Goal: Check status: Check status

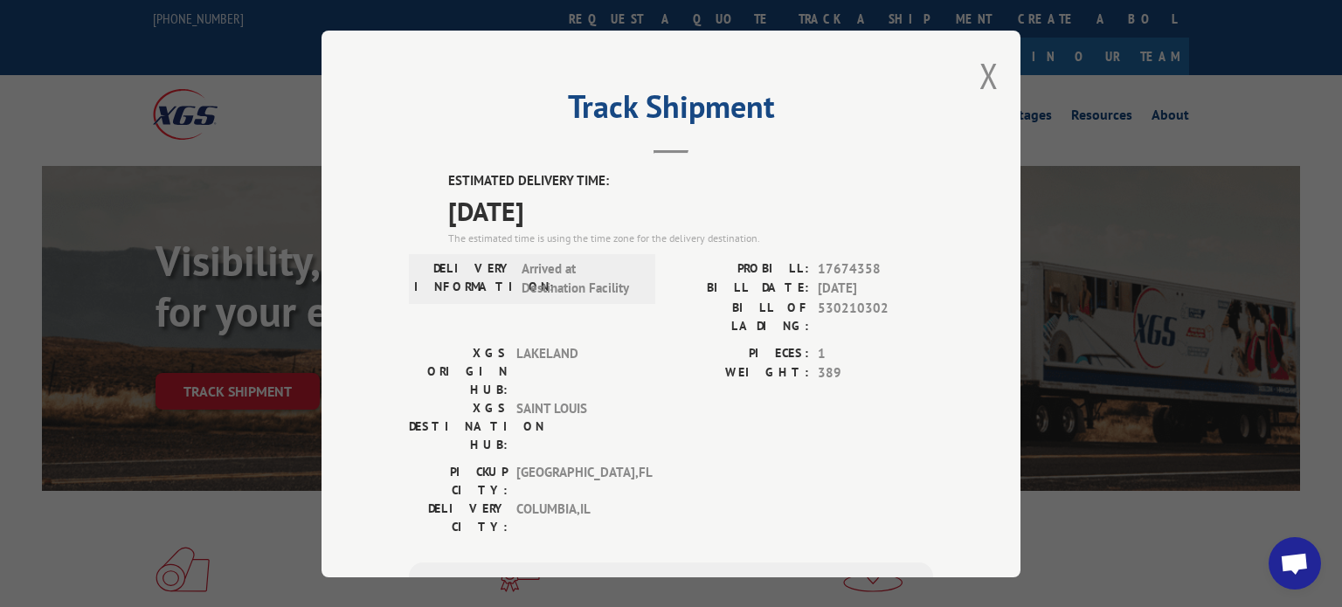
scroll to position [238, 0]
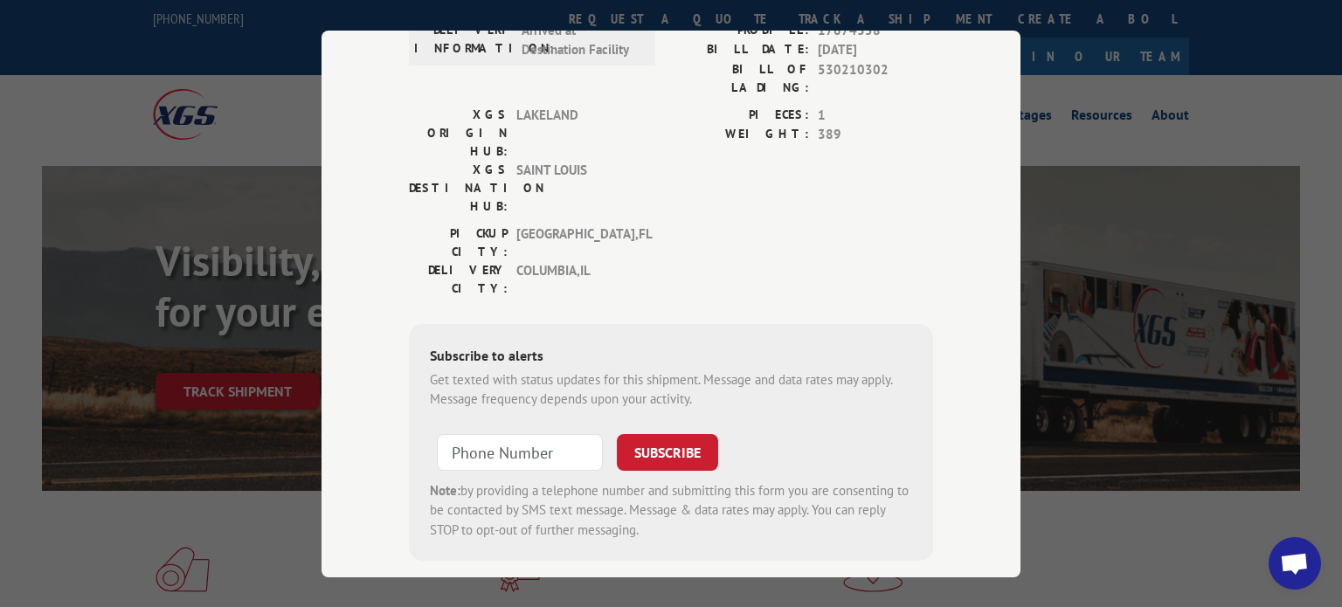
click at [528, 433] on input at bounding box center [520, 451] width 166 height 37
type input "[PHONE_NUMBER]"
click at [674, 433] on button "SUBSCRIBE" at bounding box center [667, 451] width 101 height 37
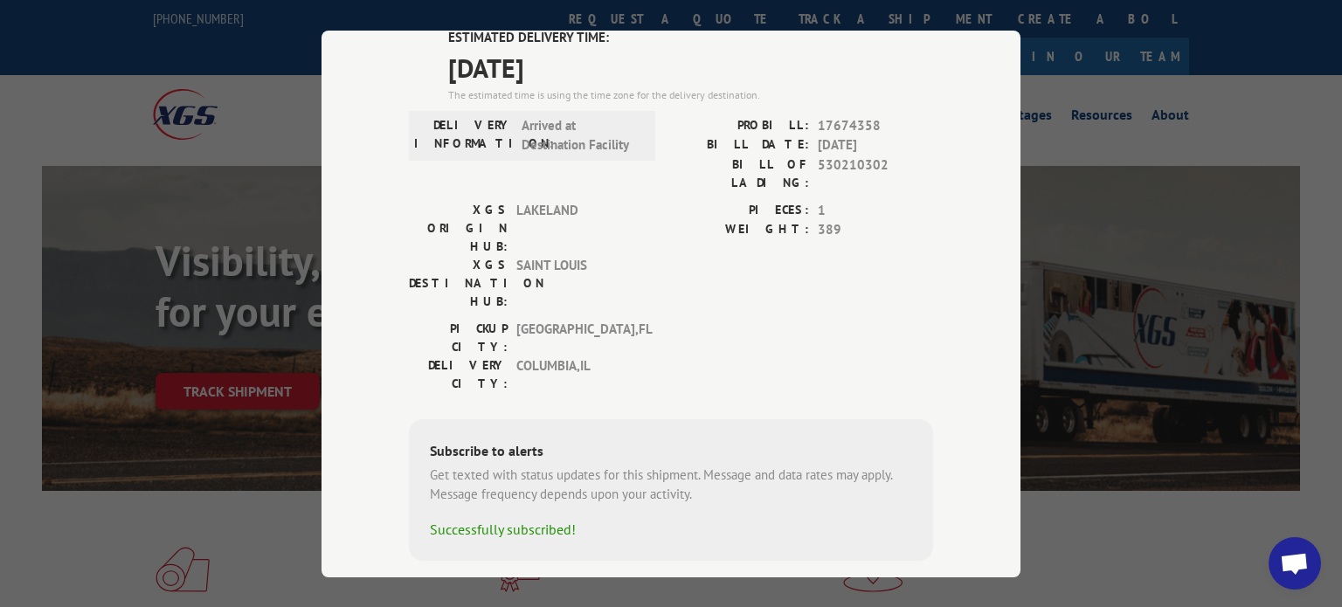
scroll to position [0, 0]
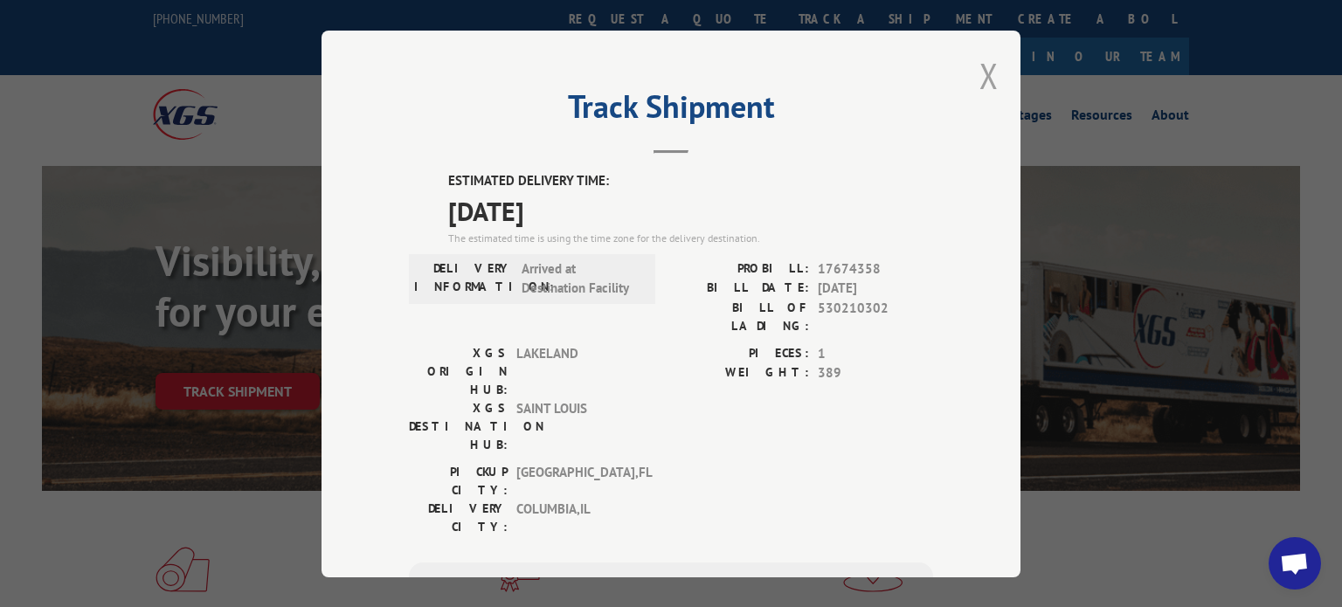
click at [985, 72] on button "Close modal" at bounding box center [988, 75] width 19 height 46
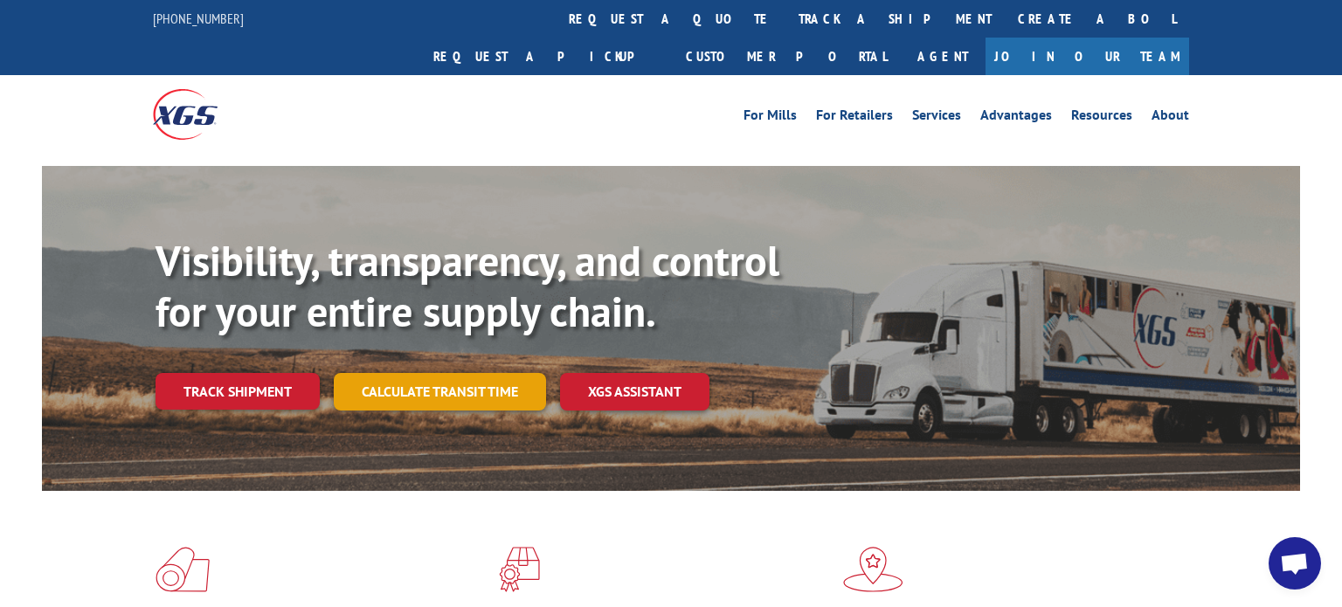
click at [412, 373] on link "Calculate transit time" at bounding box center [440, 392] width 212 height 38
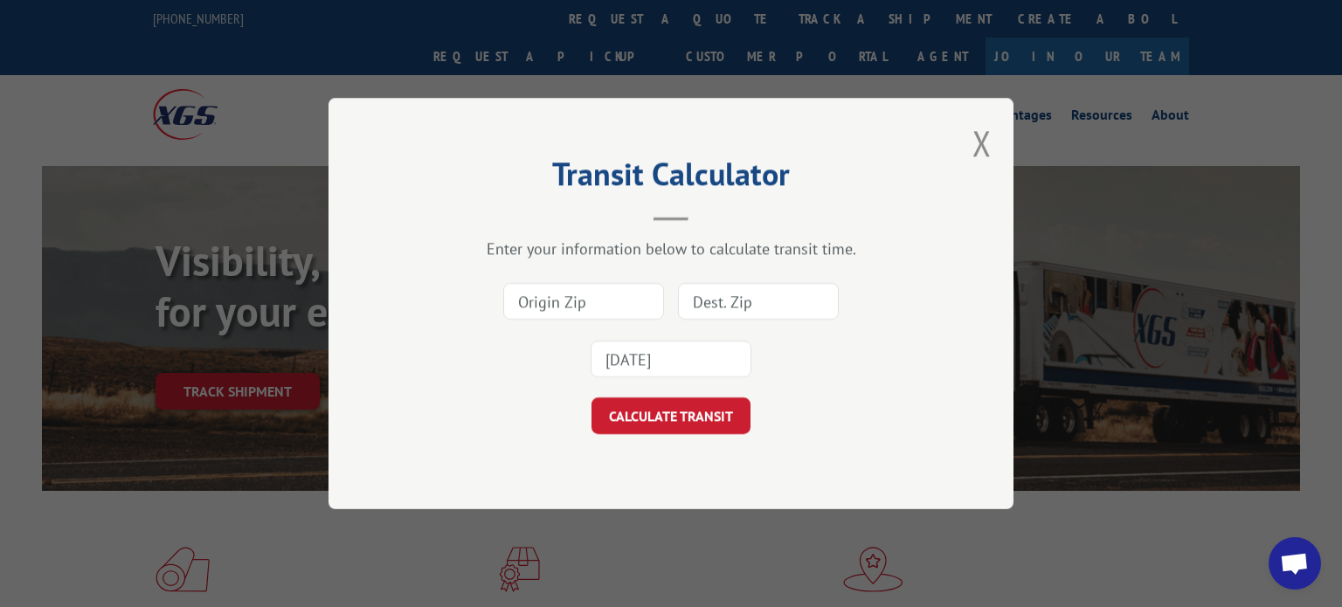
click at [575, 293] on input at bounding box center [583, 301] width 161 height 37
click at [501, 373] on div "[DATE]" at bounding box center [671, 330] width 510 height 115
click at [979, 148] on button "Close modal" at bounding box center [981, 143] width 19 height 46
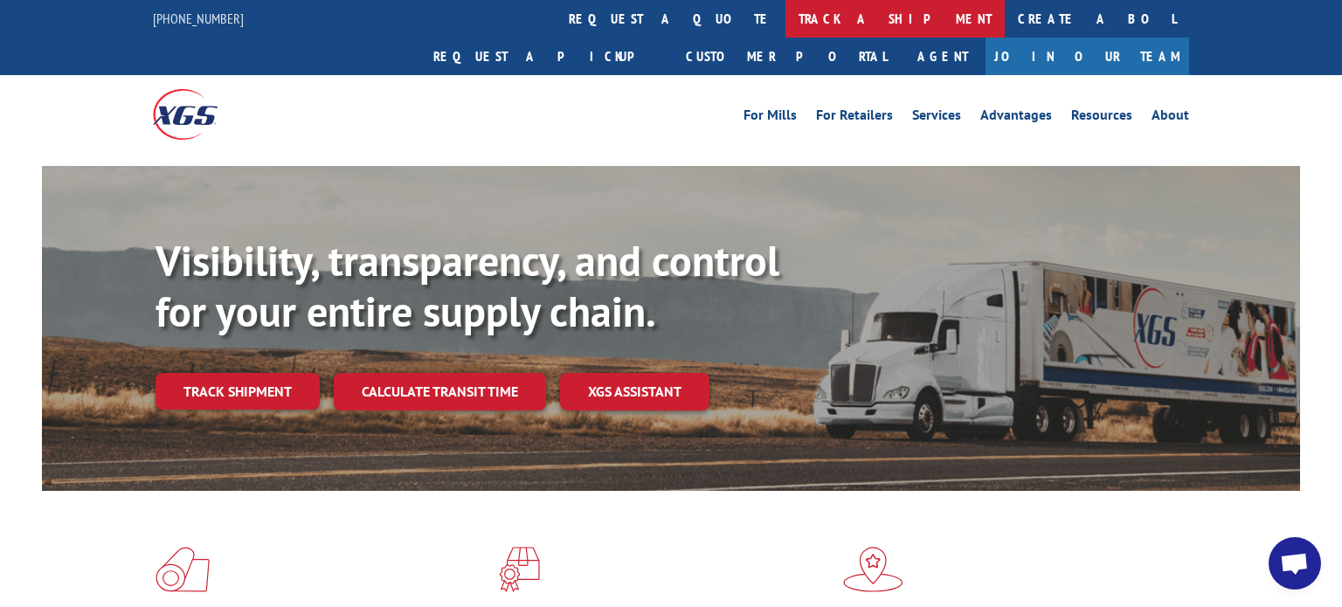
click at [785, 24] on link "track a shipment" at bounding box center [894, 19] width 219 height 38
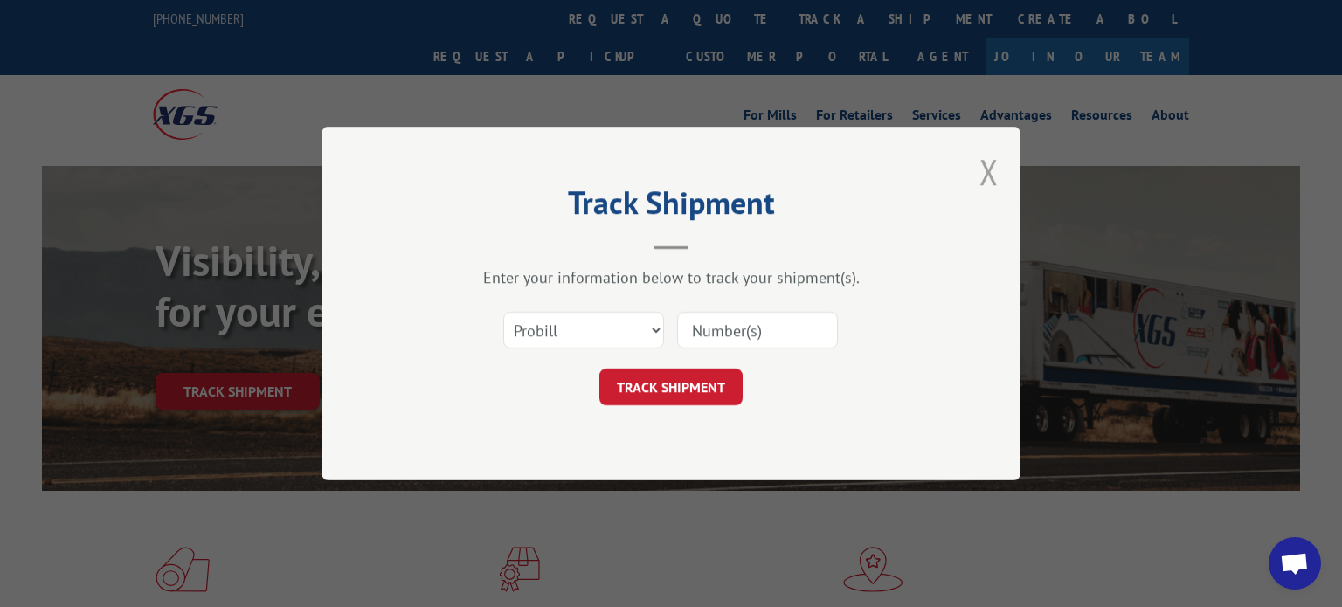
click at [998, 181] on button "Close modal" at bounding box center [988, 172] width 19 height 46
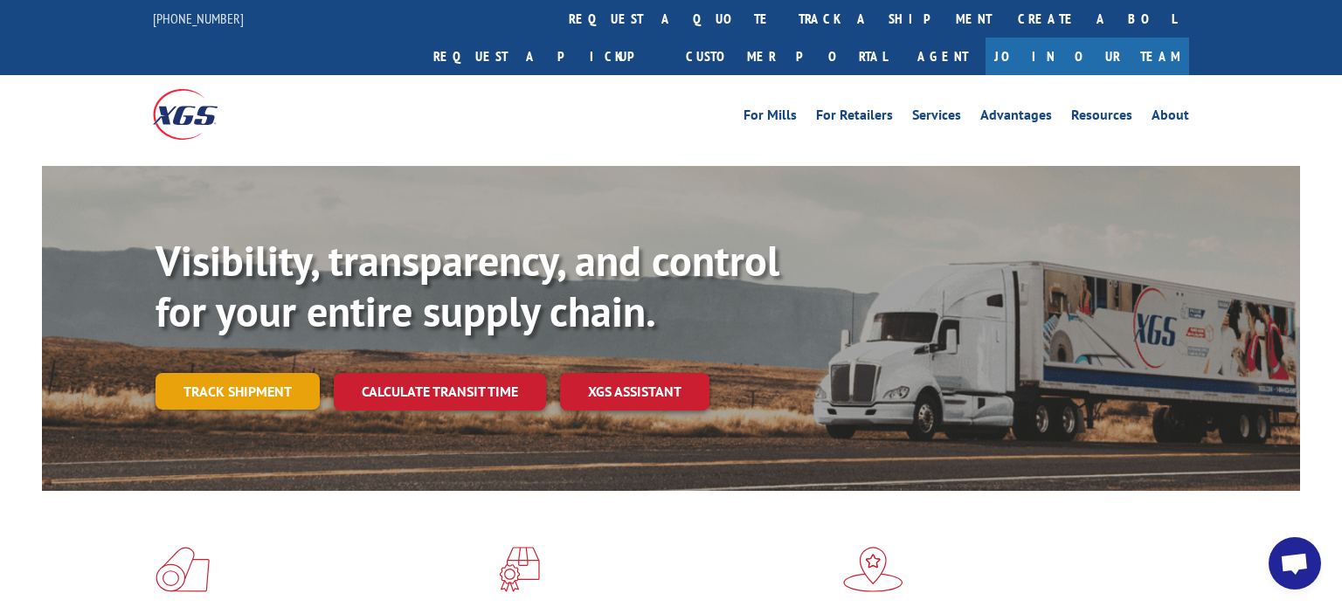
click at [239, 373] on link "Track shipment" at bounding box center [237, 391] width 164 height 37
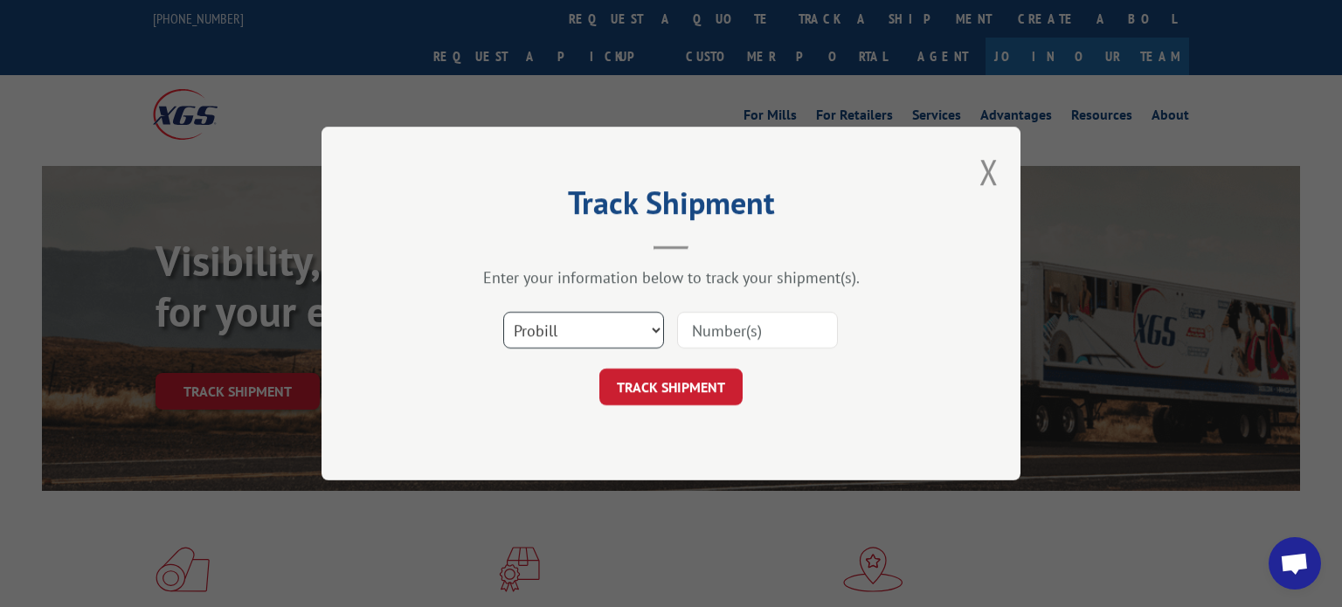
click at [575, 339] on select "Select category... Probill BOL PO" at bounding box center [583, 330] width 161 height 37
select select "bol"
click at [503, 312] on select "Select category... Probill BOL PO" at bounding box center [583, 330] width 161 height 37
click at [782, 321] on input at bounding box center [757, 330] width 161 height 37
type input "17674358"
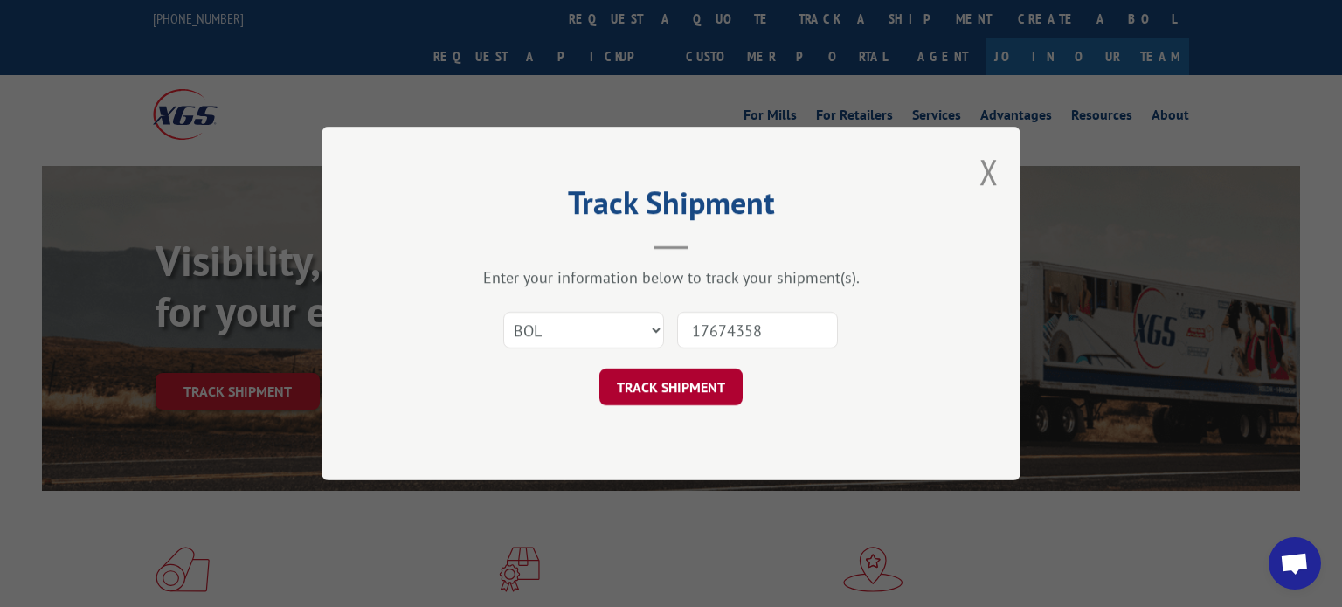
click at [700, 393] on button "TRACK SHIPMENT" at bounding box center [670, 387] width 143 height 37
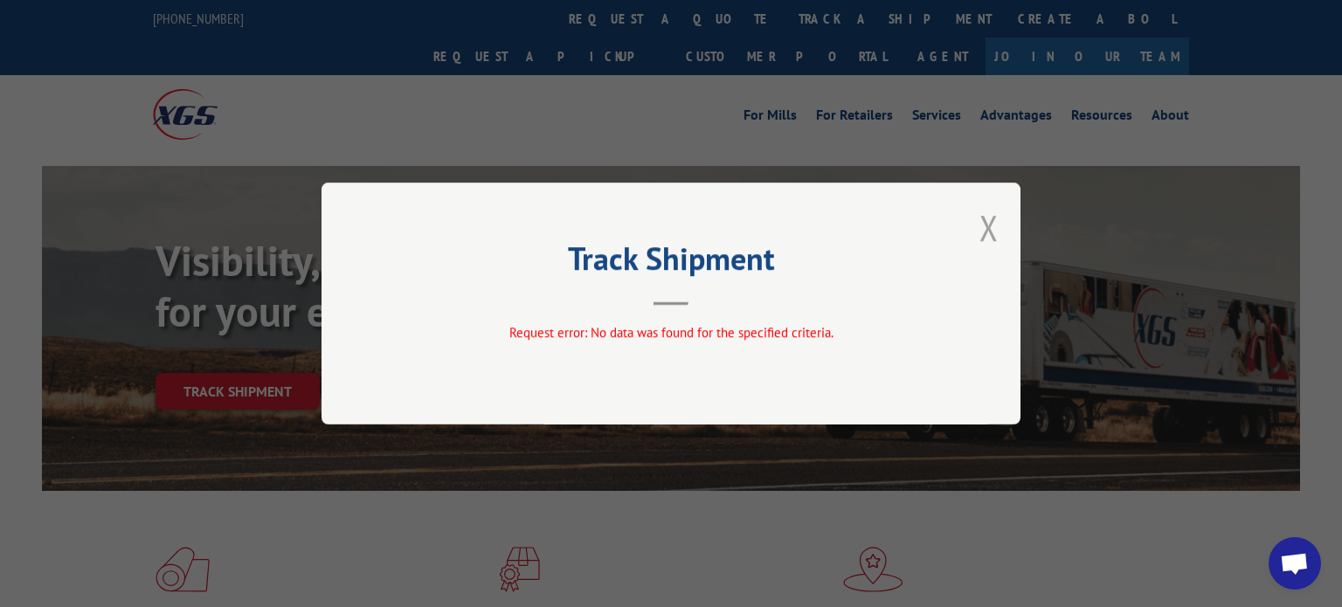
click at [990, 234] on button "Close modal" at bounding box center [988, 227] width 19 height 46
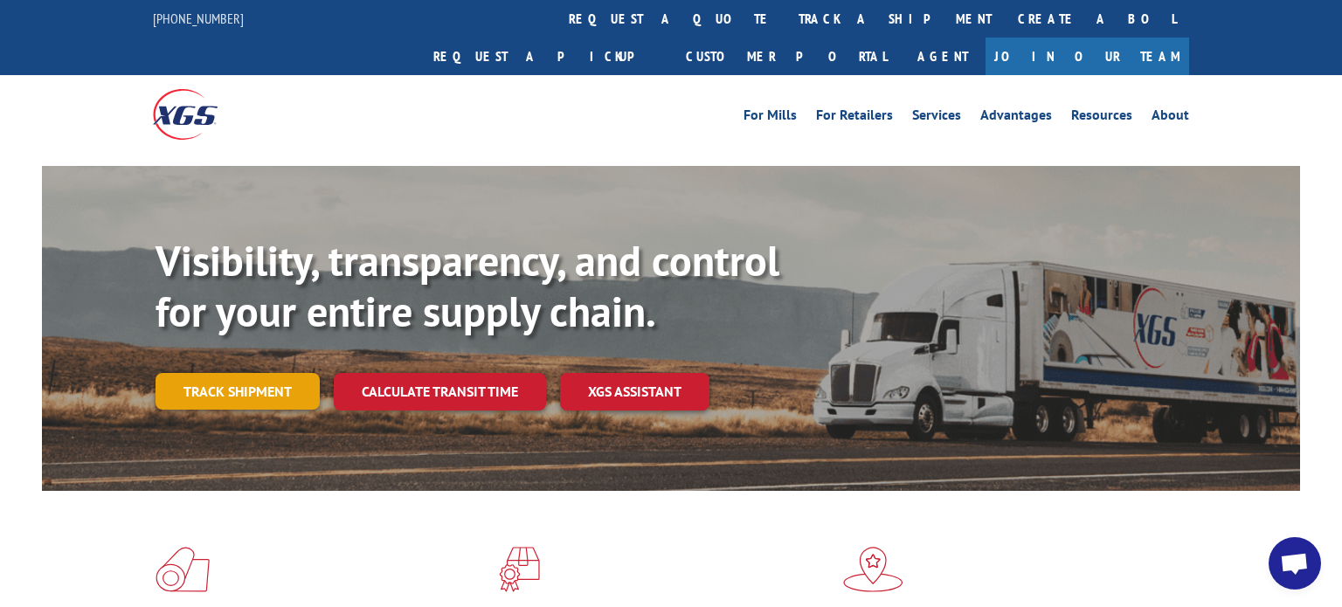
click at [269, 373] on link "Track shipment" at bounding box center [237, 391] width 164 height 37
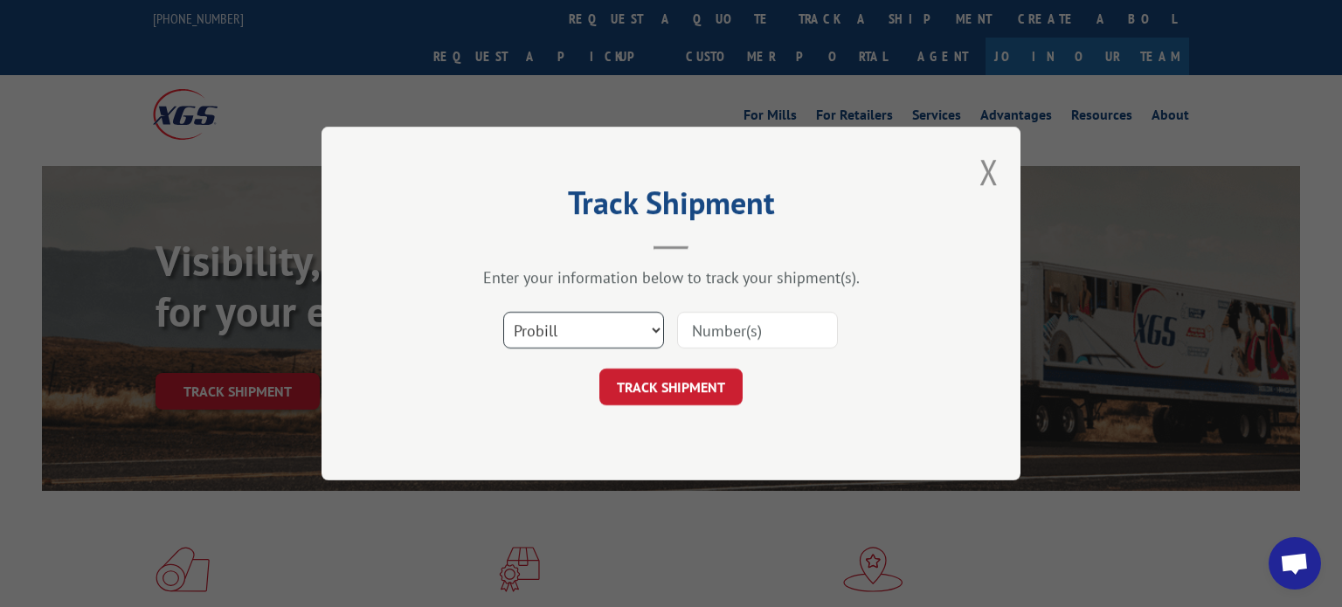
click at [563, 333] on select "Select category... Probill BOL PO" at bounding box center [583, 330] width 161 height 37
select select "po"
click at [503, 312] on select "Select category... Probill BOL PO" at bounding box center [583, 330] width 161 height 37
click at [746, 346] on input at bounding box center [757, 330] width 161 height 37
type input "17674358"
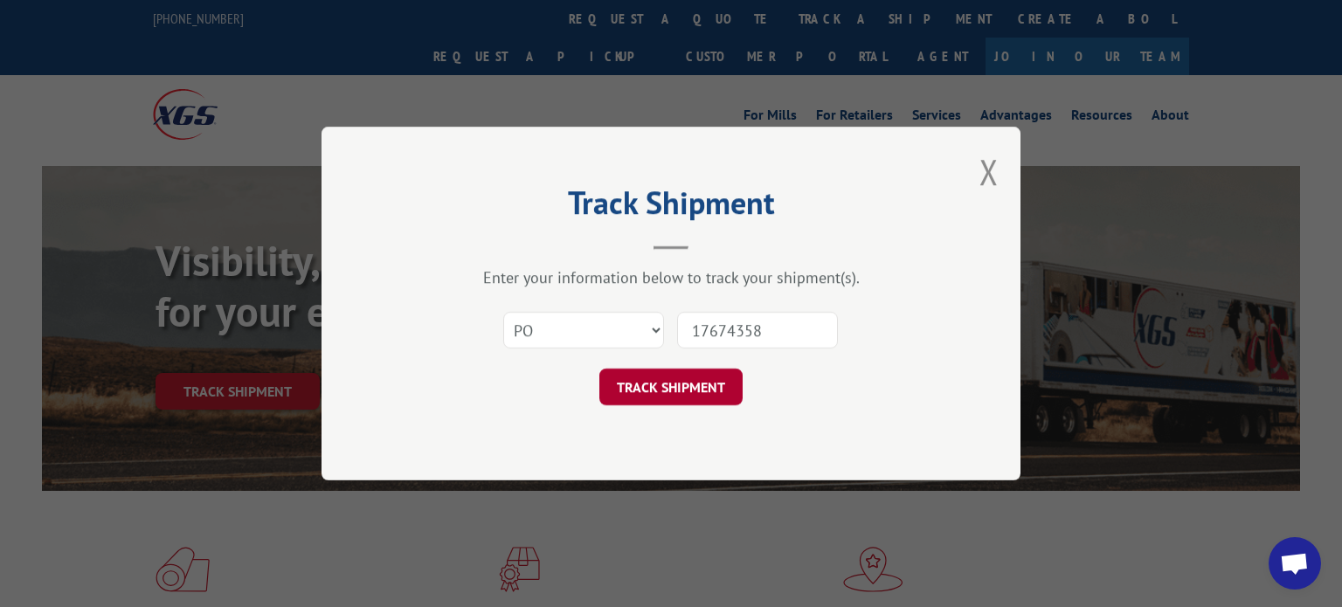
click at [703, 399] on button "TRACK SHIPMENT" at bounding box center [670, 387] width 143 height 37
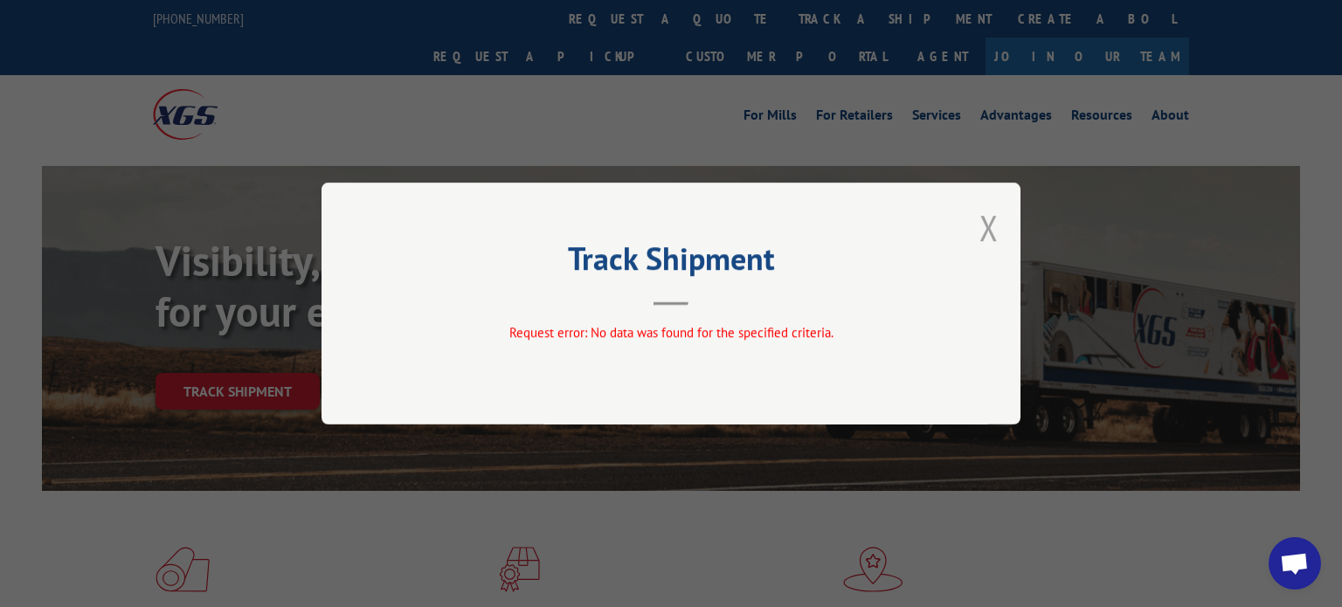
click at [987, 221] on button "Close modal" at bounding box center [988, 227] width 19 height 46
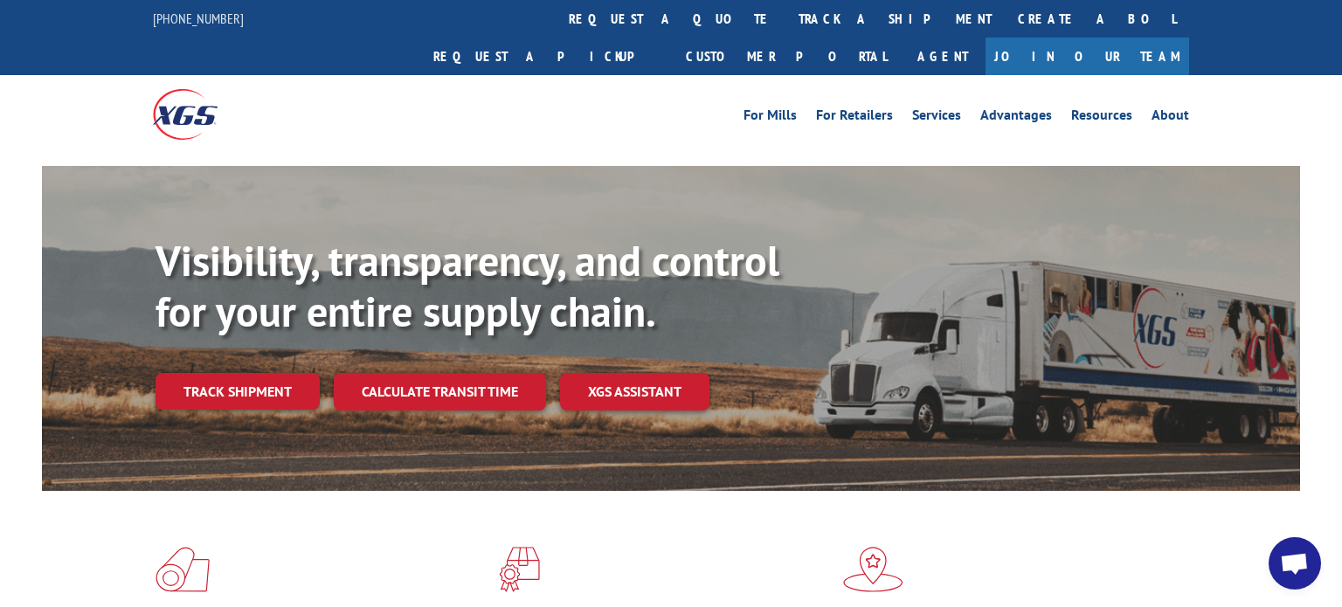
click at [273, 333] on div "Visibility, transparency, and control for your entire supply chain. Track shipm…" at bounding box center [727, 358] width 1144 height 244
click at [271, 373] on link "Track shipment" at bounding box center [237, 391] width 164 height 37
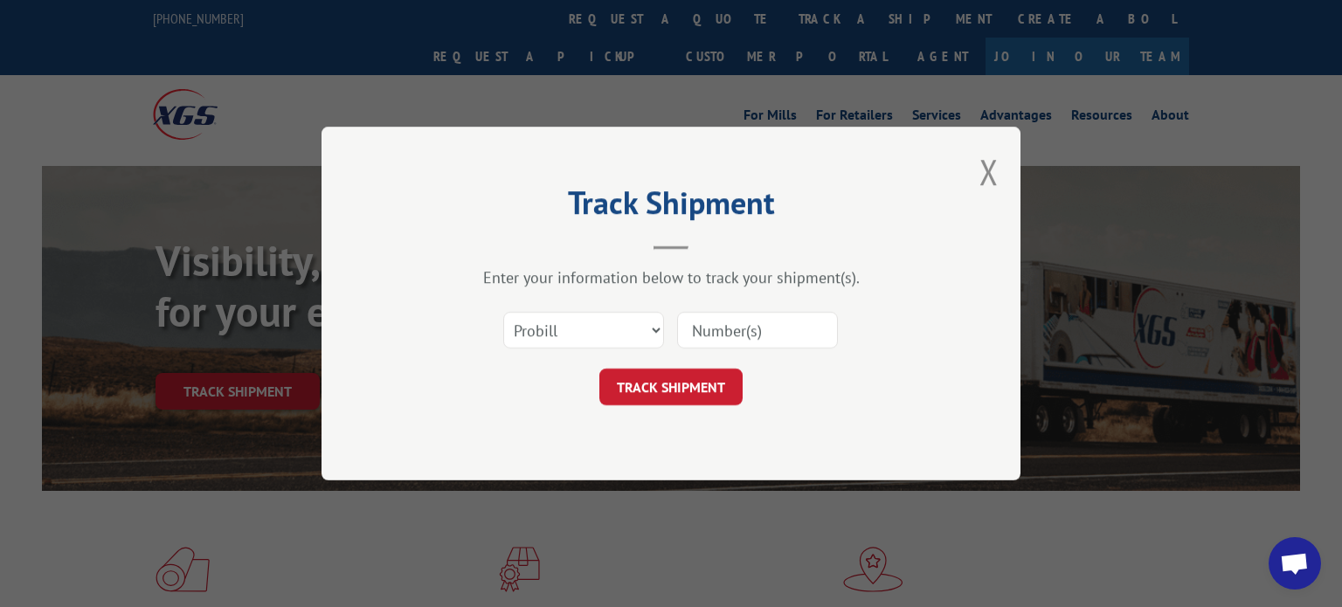
click at [725, 320] on input at bounding box center [757, 330] width 161 height 37
type input "17674358"
click at [689, 390] on button "TRACK SHIPMENT" at bounding box center [670, 387] width 143 height 37
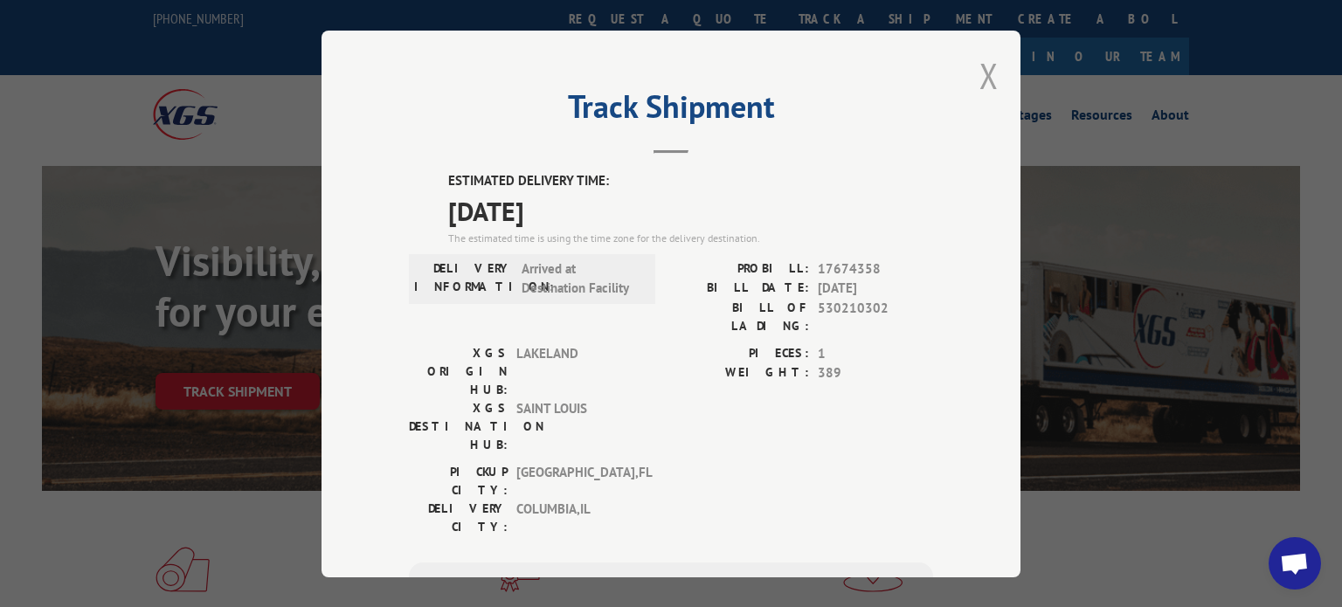
click at [987, 77] on button "Close modal" at bounding box center [988, 75] width 19 height 46
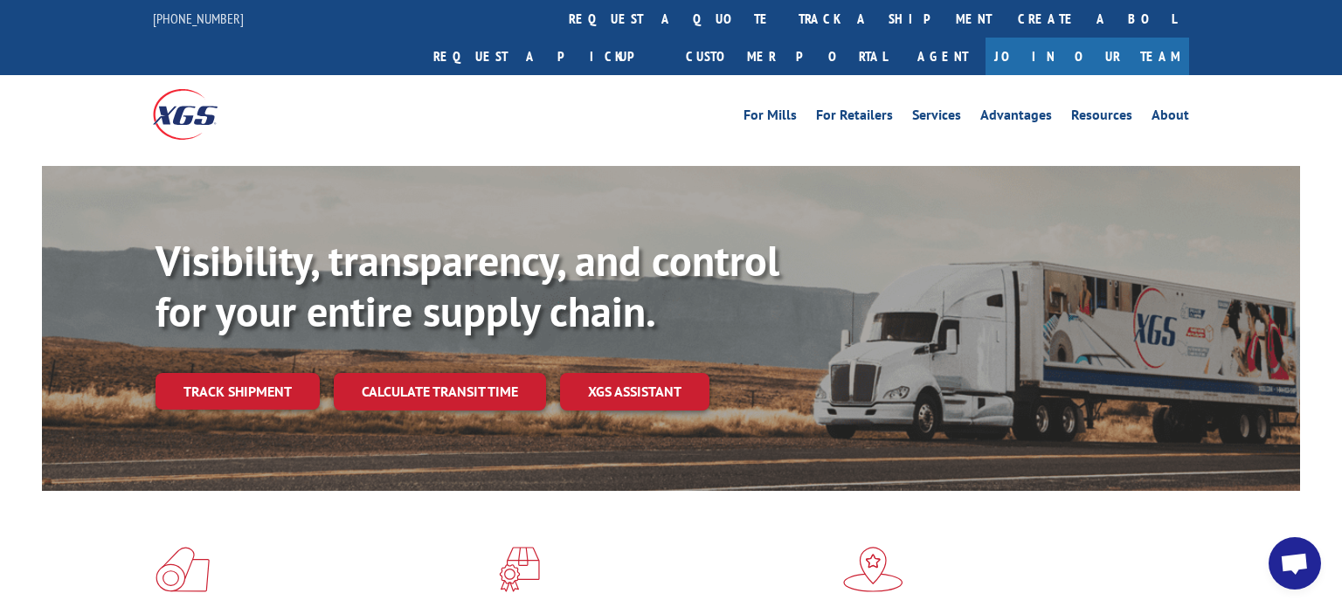
click at [584, 75] on div "For [PERSON_NAME] For Retailers Services Advantages Resources About For [PERSON…" at bounding box center [671, 114] width 1036 height 78
